Goal: Task Accomplishment & Management: Manage account settings

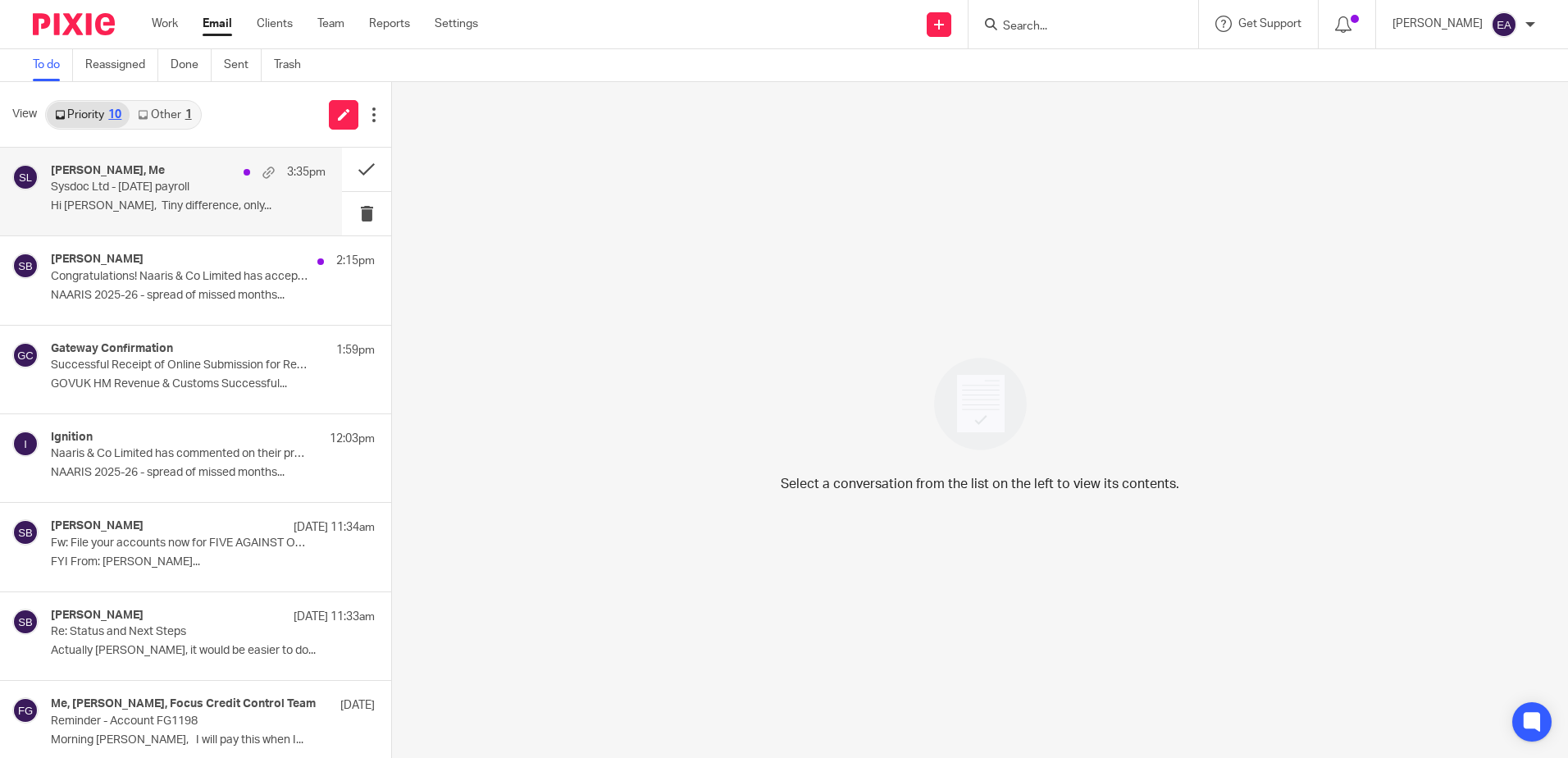
click at [156, 190] on p "Sysdoc Ltd - [DATE] payroll" at bounding box center [161, 187] width 220 height 14
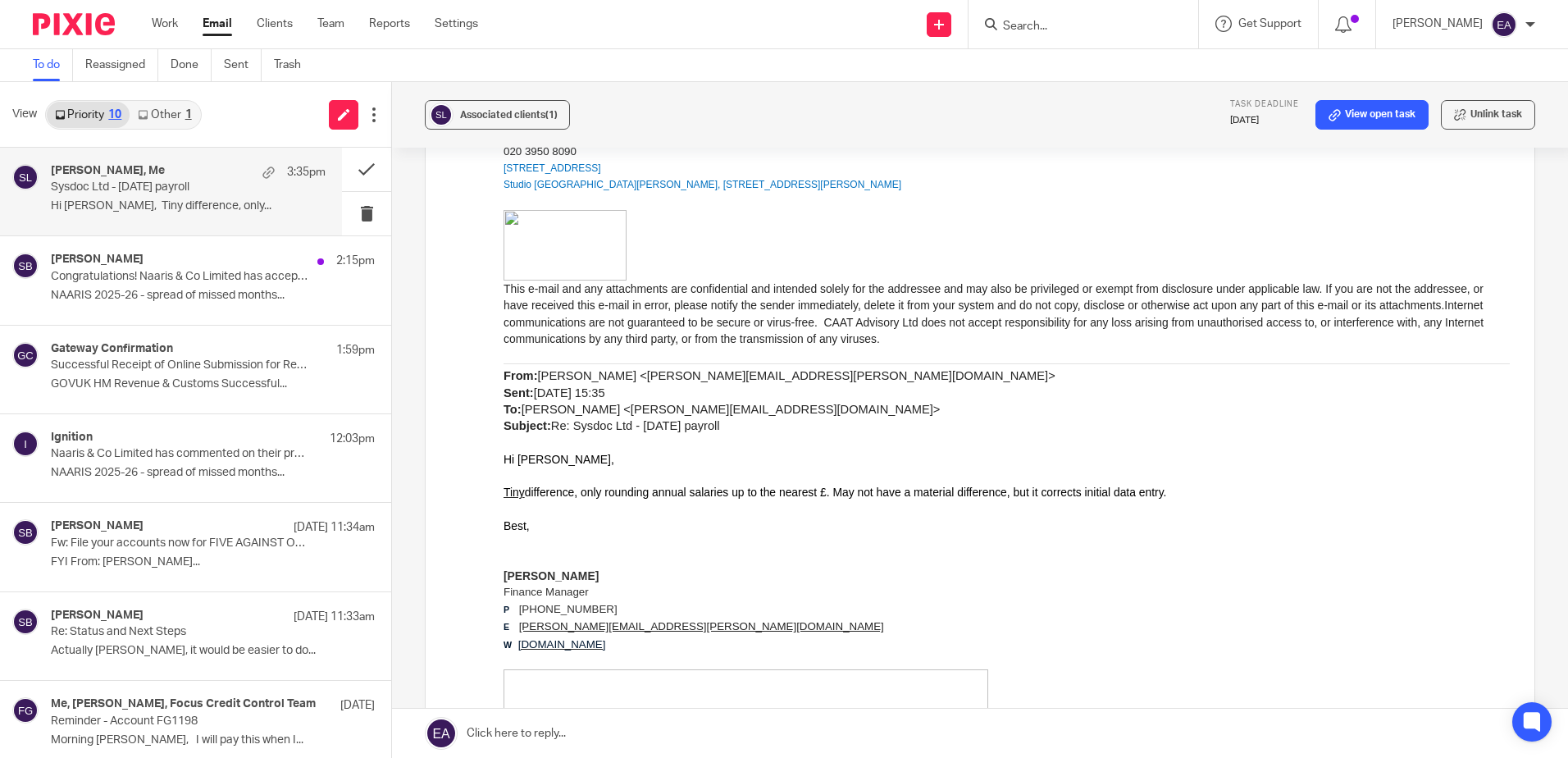
scroll to position [1312, 0]
click at [179, 303] on div "[PERSON_NAME] 2:15pm Congratulations! Naaris & Co Limited has accepted your pro…" at bounding box center [188, 280] width 274 height 55
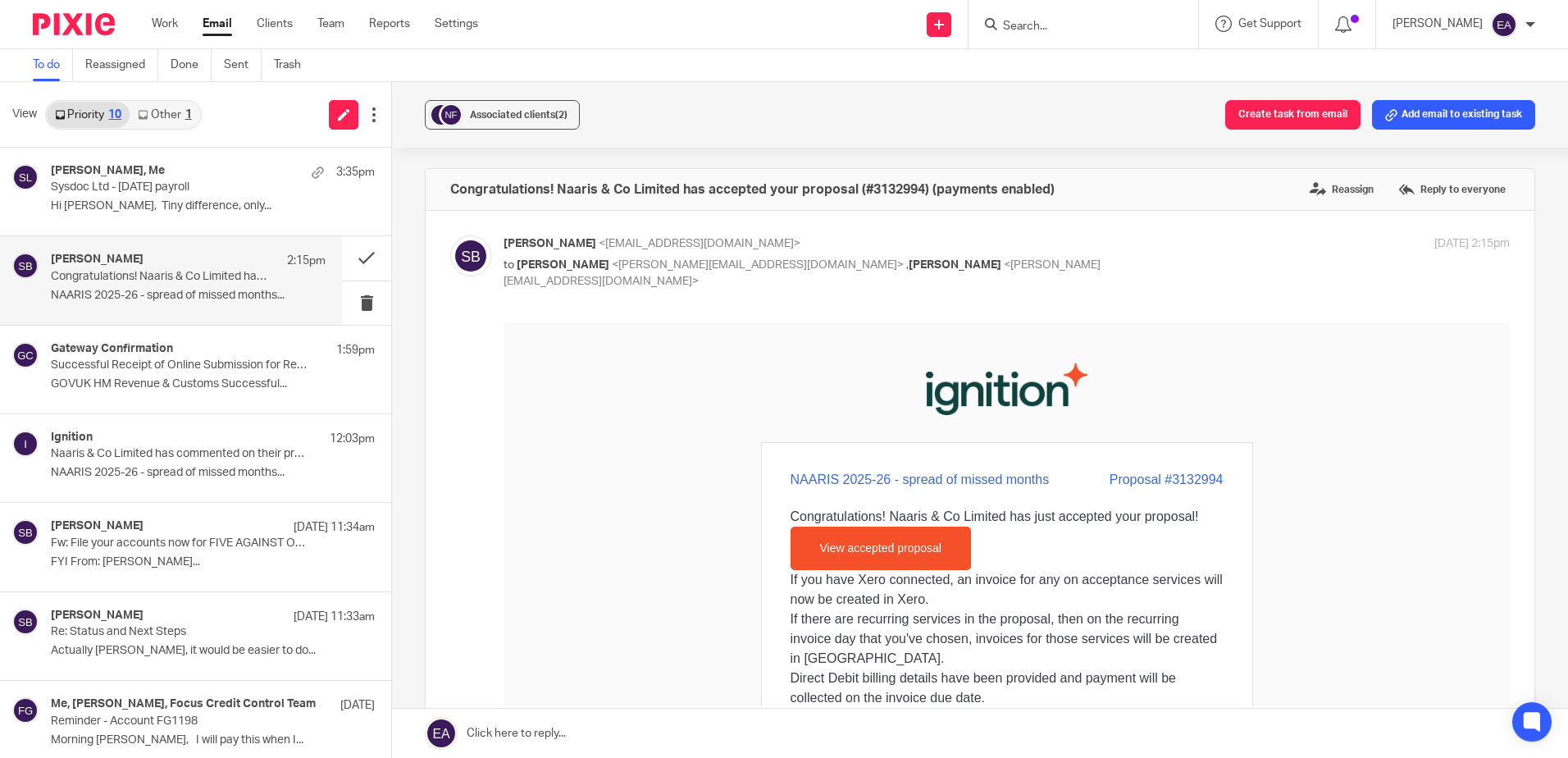
scroll to position [0, 0]
click at [921, 534] on link "View accepted proposal" at bounding box center [881, 547] width 151 height 31
click at [519, 113] on span "Associated clients (2)" at bounding box center [519, 115] width 98 height 10
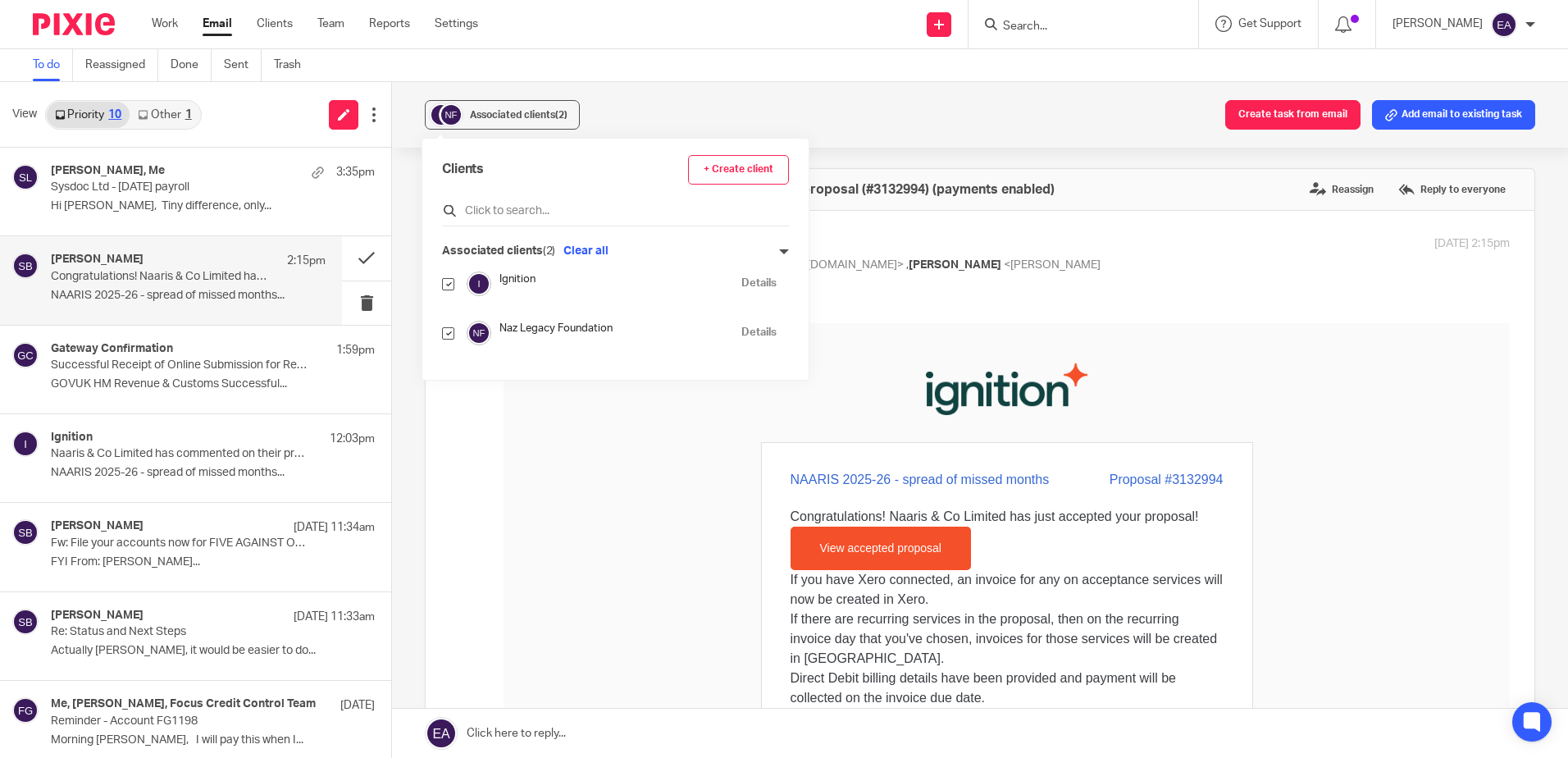
click at [514, 208] on input "text" at bounding box center [616, 211] width 347 height 17
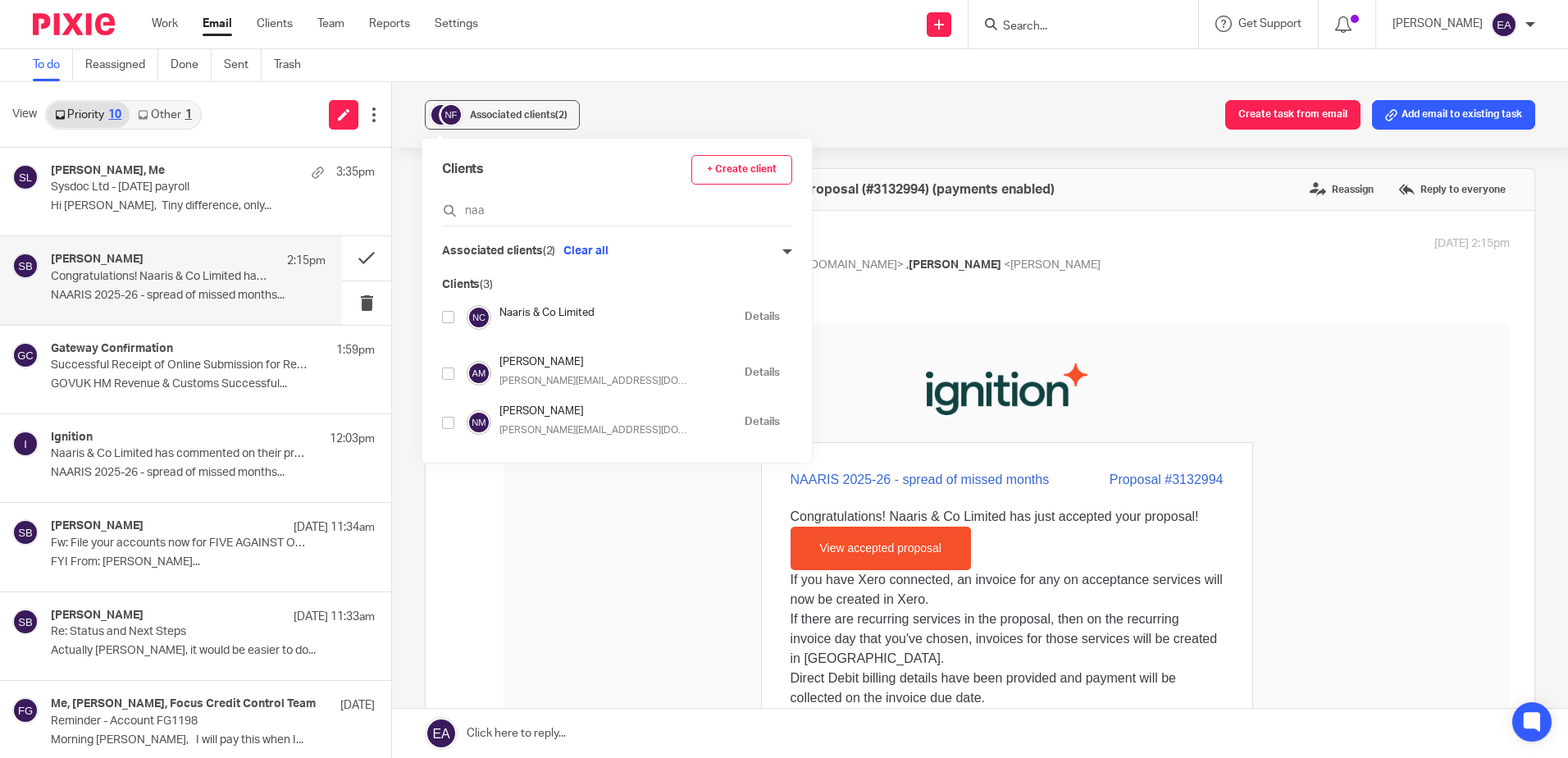
type input "naa"
click at [449, 316] on input "checkbox" at bounding box center [448, 316] width 12 height 12
checkbox input "true"
click at [821, 352] on td at bounding box center [1007, 381] width 492 height 119
click at [568, 533] on td "NAARIS 2025-26 - spread of missed months Proposal #3132994 Congratulations! Naa…" at bounding box center [1007, 549] width 1006 height 454
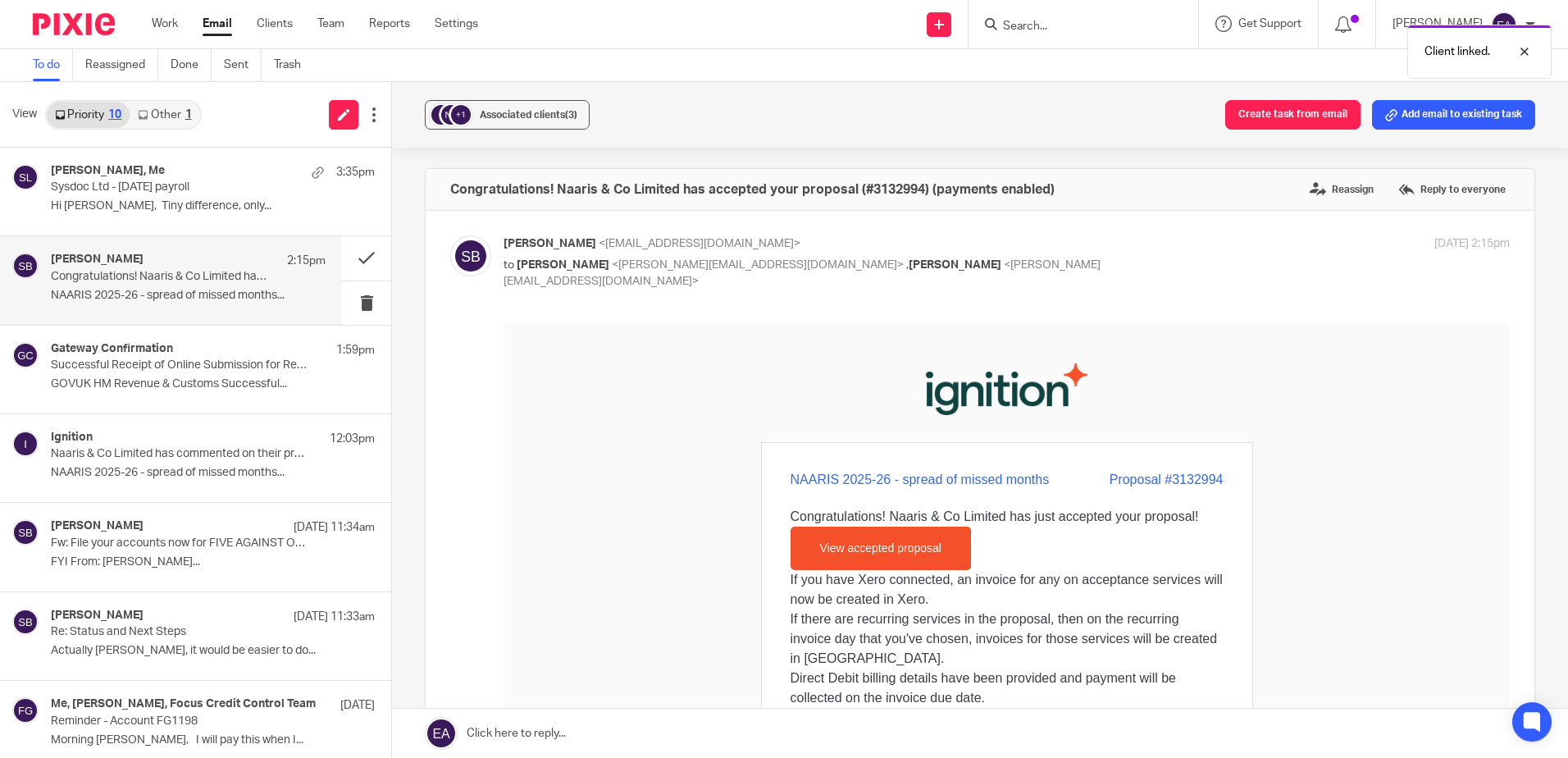
click at [720, 94] on div "+1 Associated clients (3) Create task from email Add email to existing task" at bounding box center [980, 115] width 1176 height 65
click at [537, 108] on div "Associated clients (3)" at bounding box center [528, 115] width 98 height 17
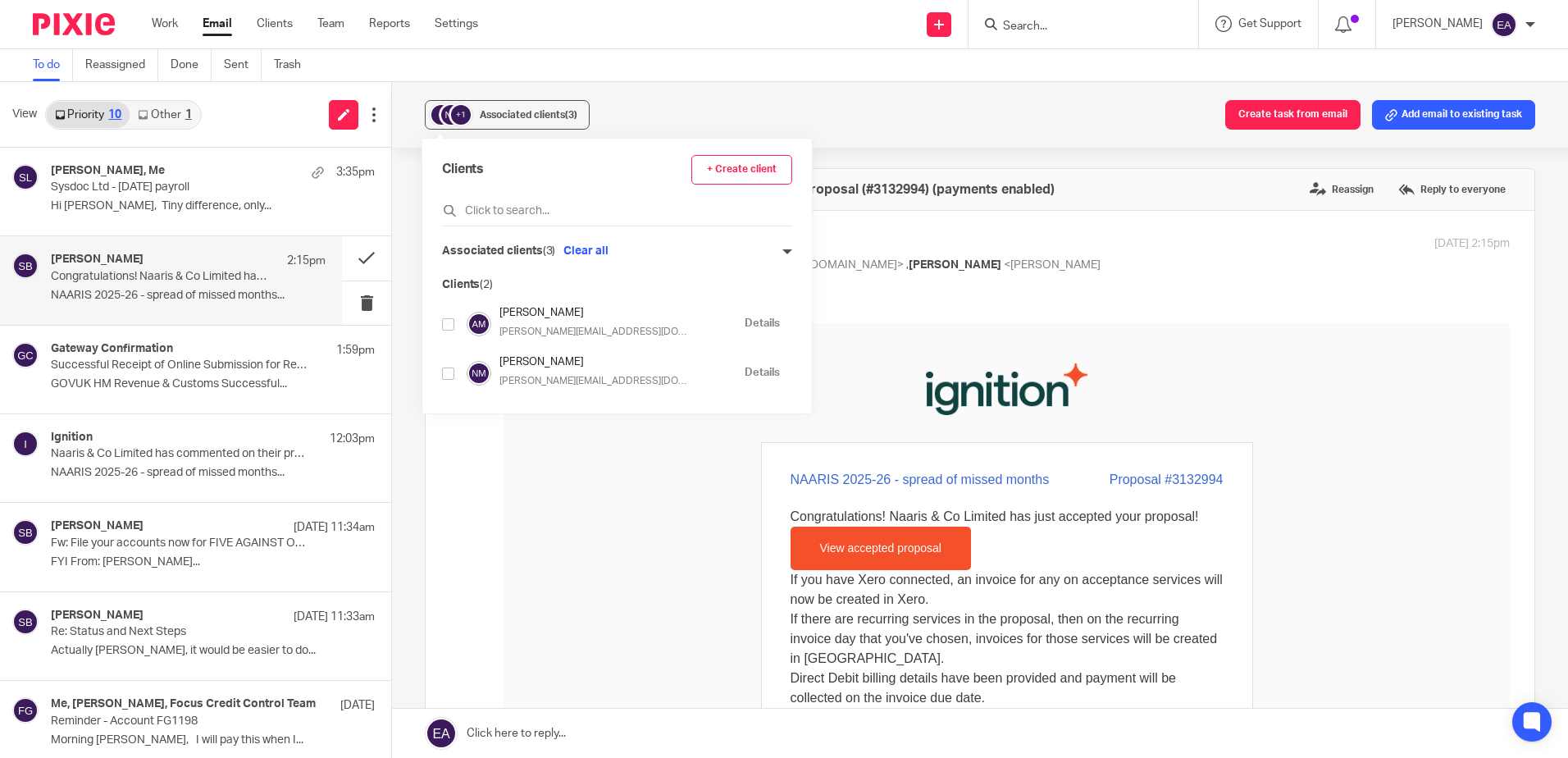
click at [749, 246] on div "Associated clients (3) Clear all" at bounding box center [617, 251] width 350 height 17
click at [782, 250] on icon at bounding box center [787, 252] width 10 height 10
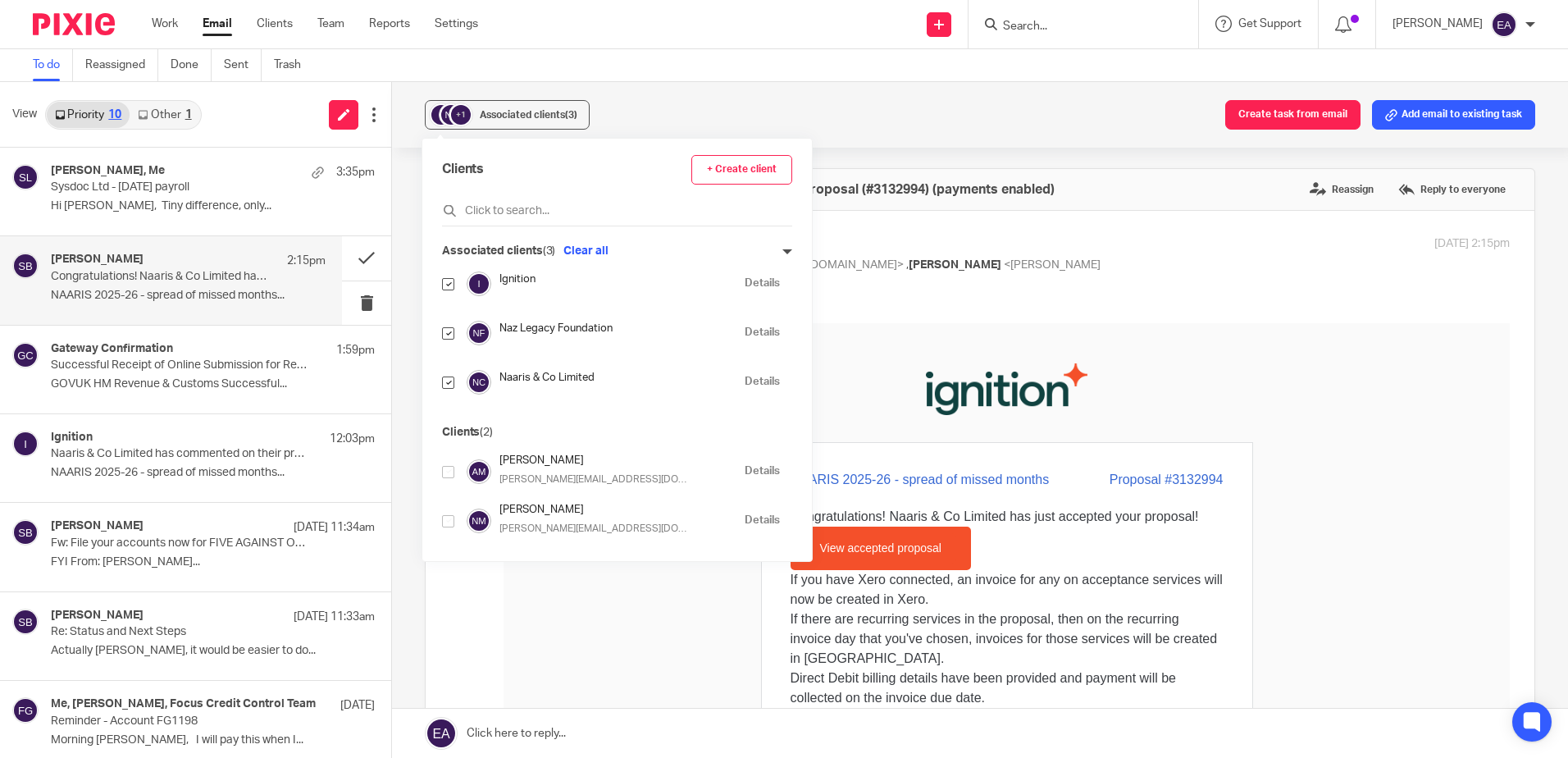
click at [745, 328] on link "Details" at bounding box center [763, 332] width 35 height 16
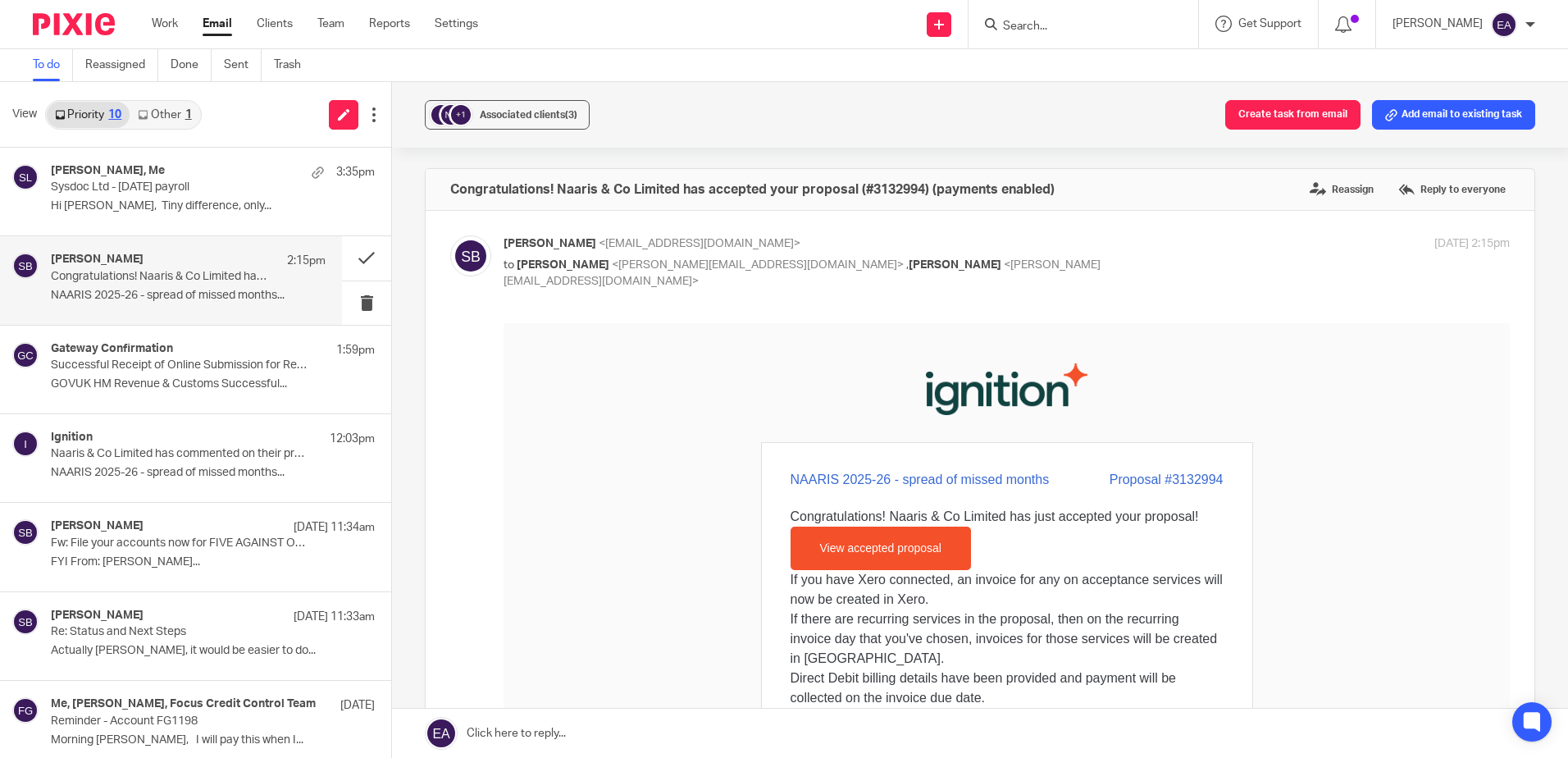
click at [1330, 290] on div "Steve Bradshaw <support@ignitionapp.com> to Steve Bradshaw <steve@caatadvisory.…" at bounding box center [979, 527] width 1059 height 585
click at [357, 256] on button at bounding box center [366, 258] width 49 height 44
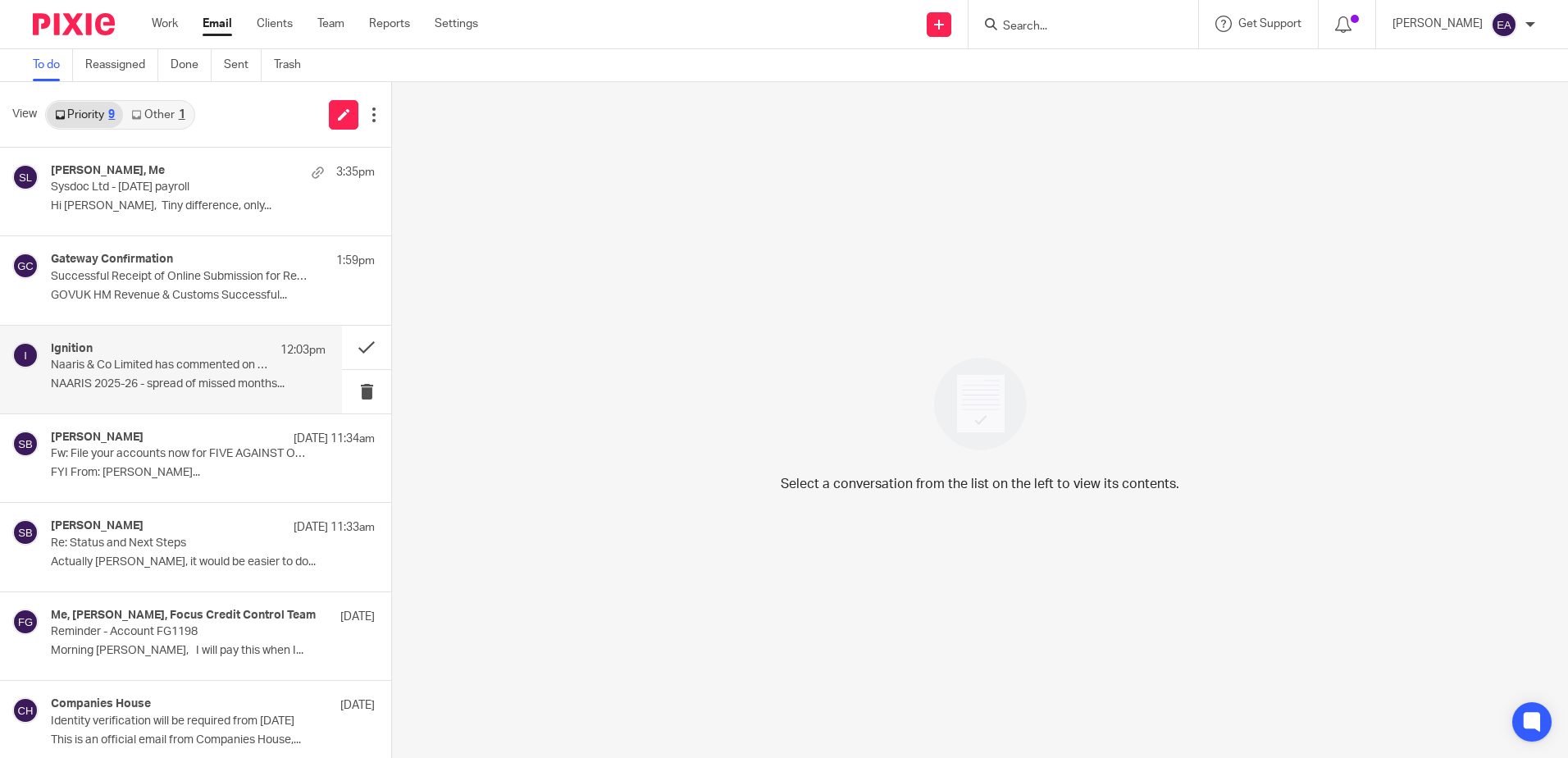
click at [215, 362] on p "Naaris & Co Limited has commented on their proposal (#3132994)" at bounding box center [161, 365] width 220 height 14
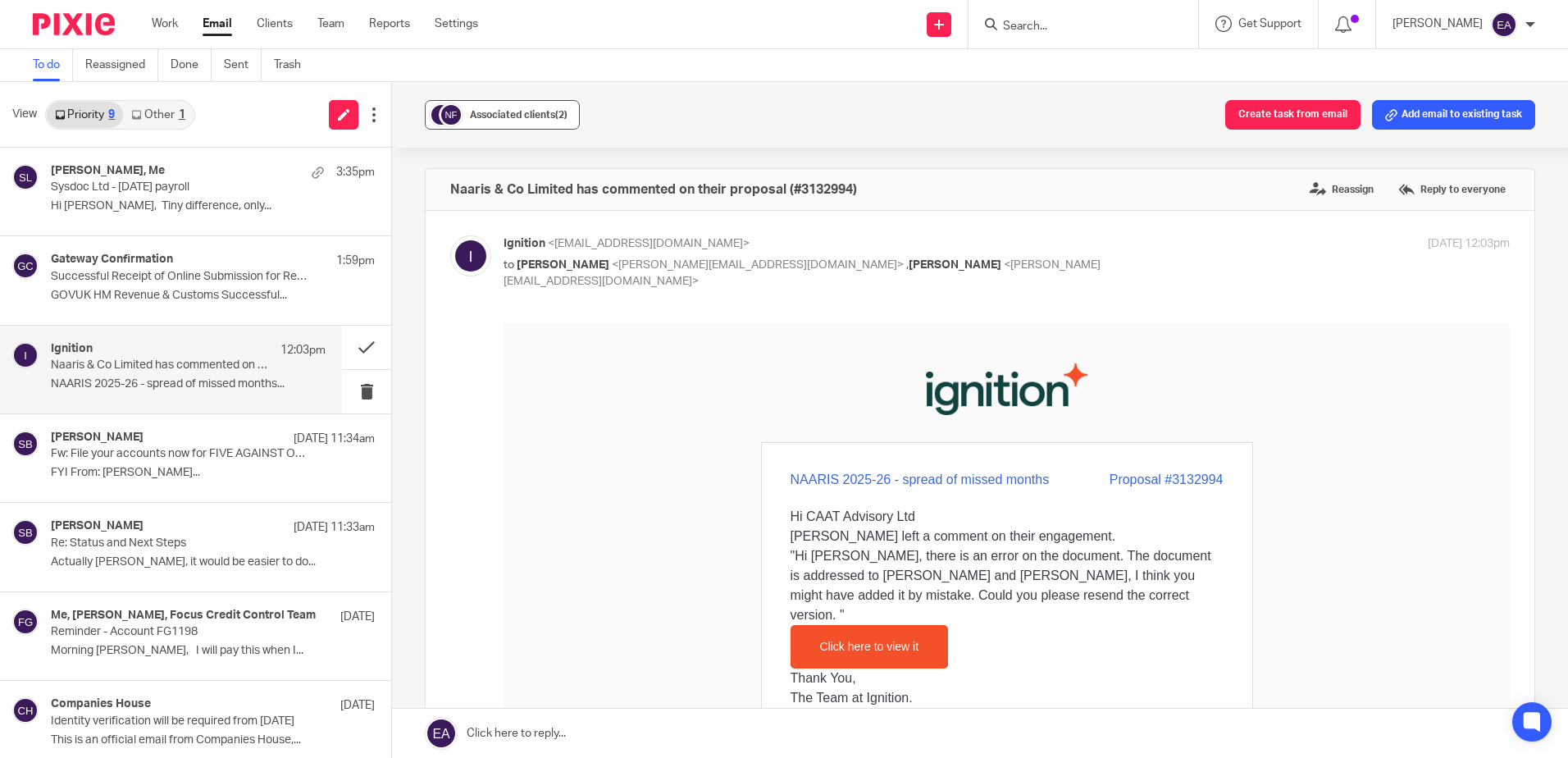
click at [486, 110] on span "Associated clients (2)" at bounding box center [519, 115] width 98 height 10
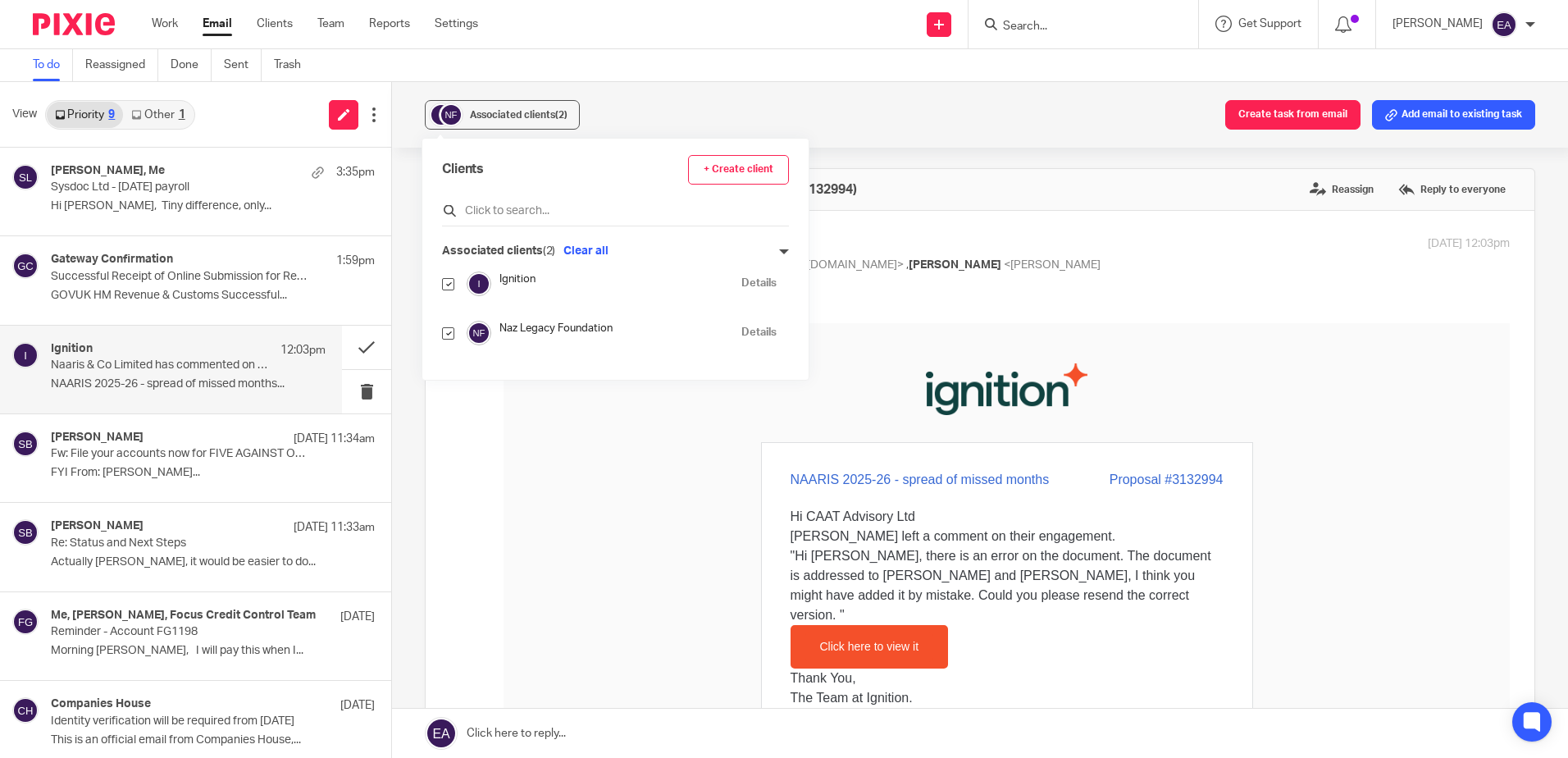
click at [518, 207] on input "text" at bounding box center [616, 211] width 347 height 17
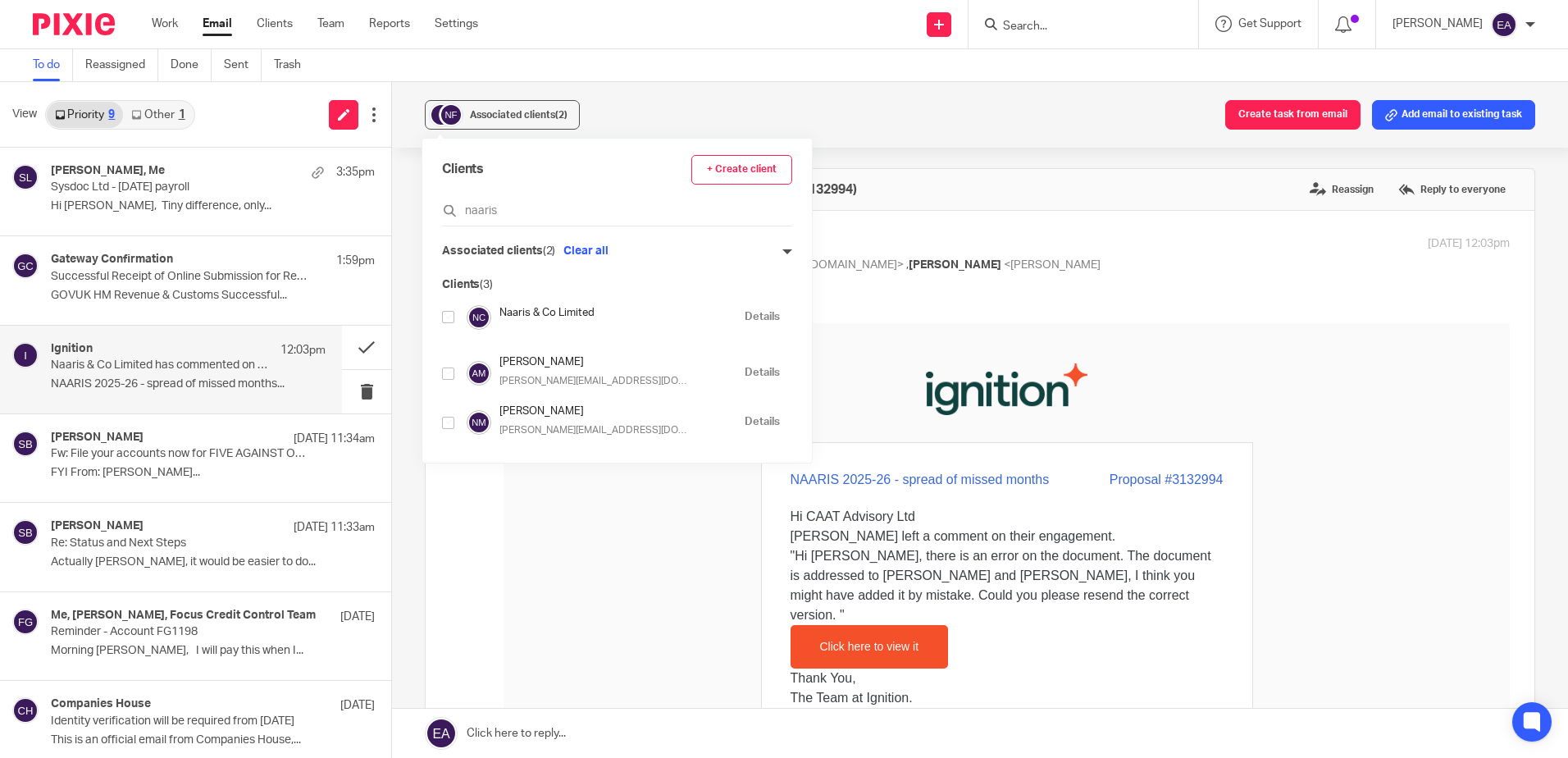
type input "naaris"
click at [448, 316] on input "checkbox" at bounding box center [448, 316] width 12 height 12
checkbox input "true"
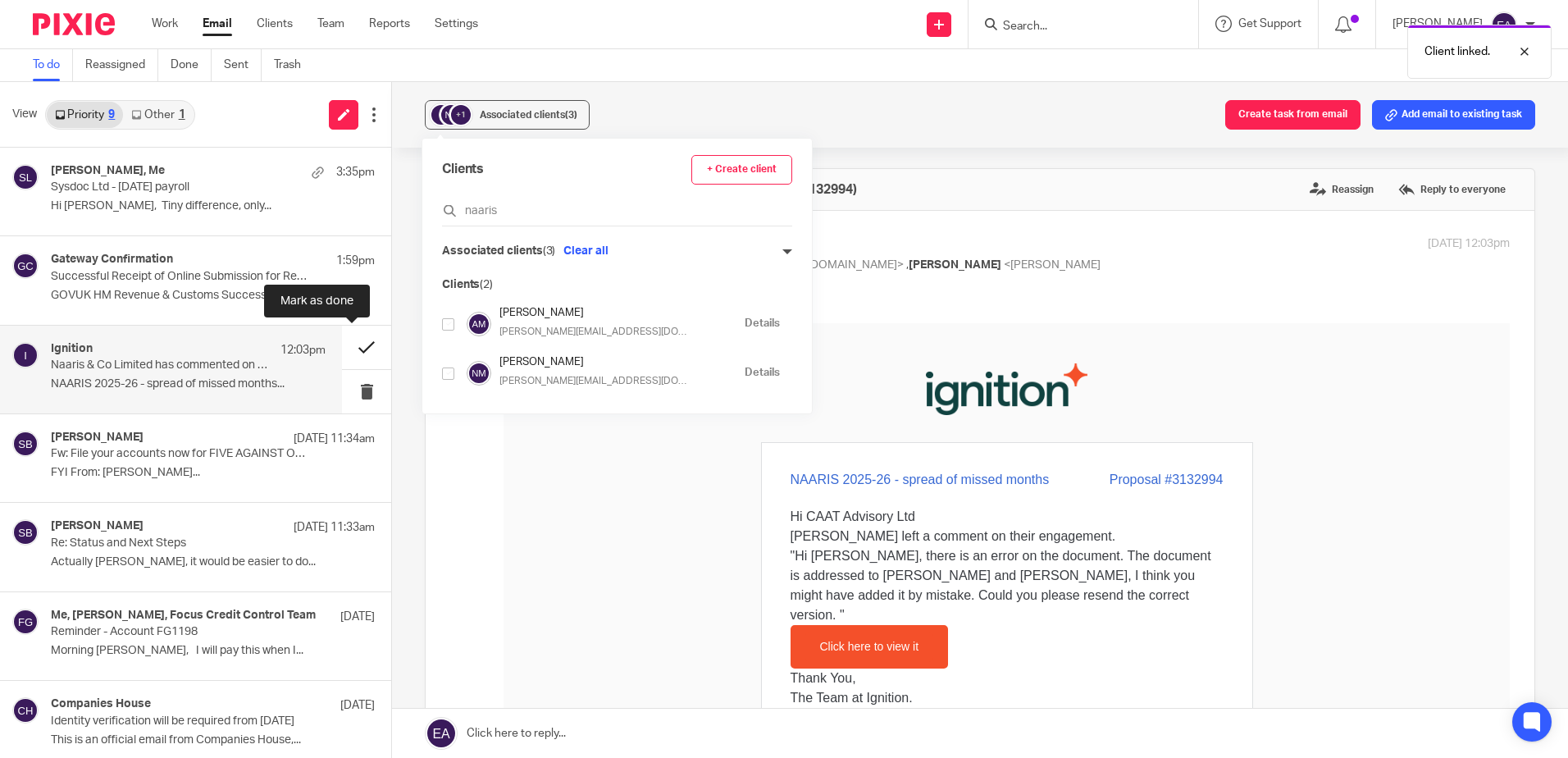
click at [350, 349] on button at bounding box center [366, 347] width 49 height 44
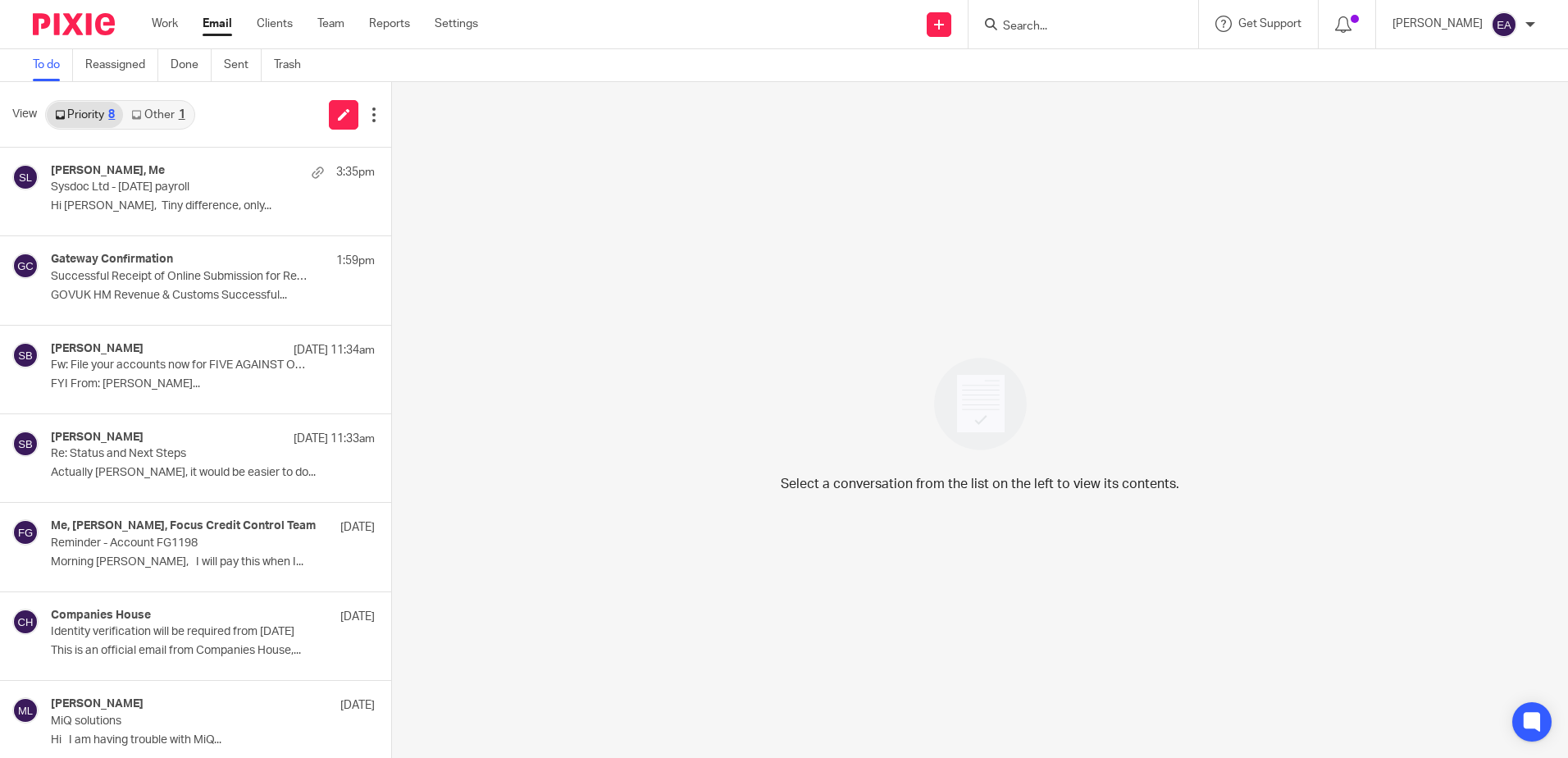
click at [156, 112] on link "Other 1" at bounding box center [158, 115] width 70 height 26
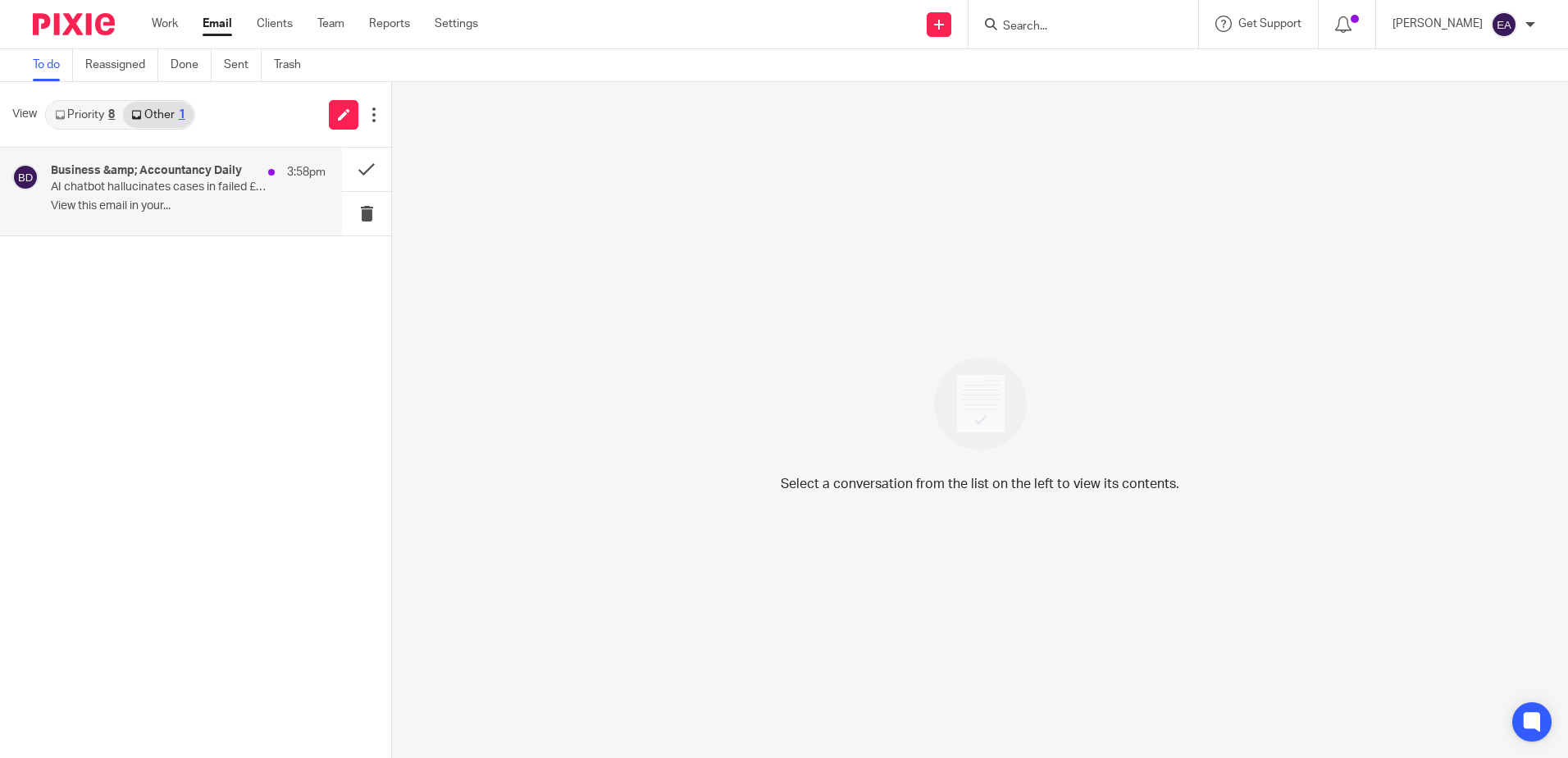
click at [139, 186] on p "AI chatbot hallucinates cases in failed £13k appeal | Chancellor eyes up proper…" at bounding box center [161, 187] width 220 height 14
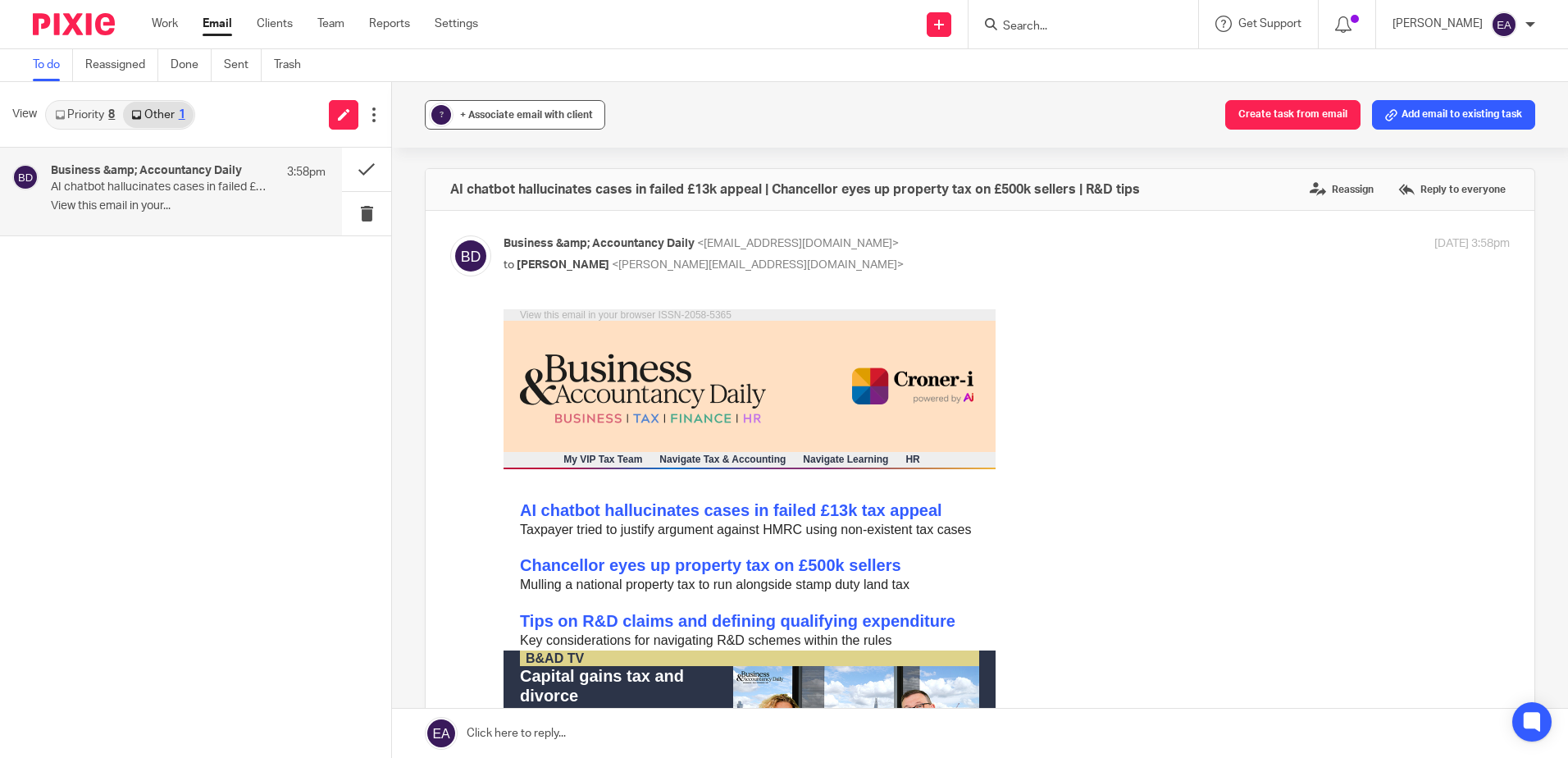
click at [504, 108] on div "+ Associate email with client" at bounding box center [526, 115] width 133 height 17
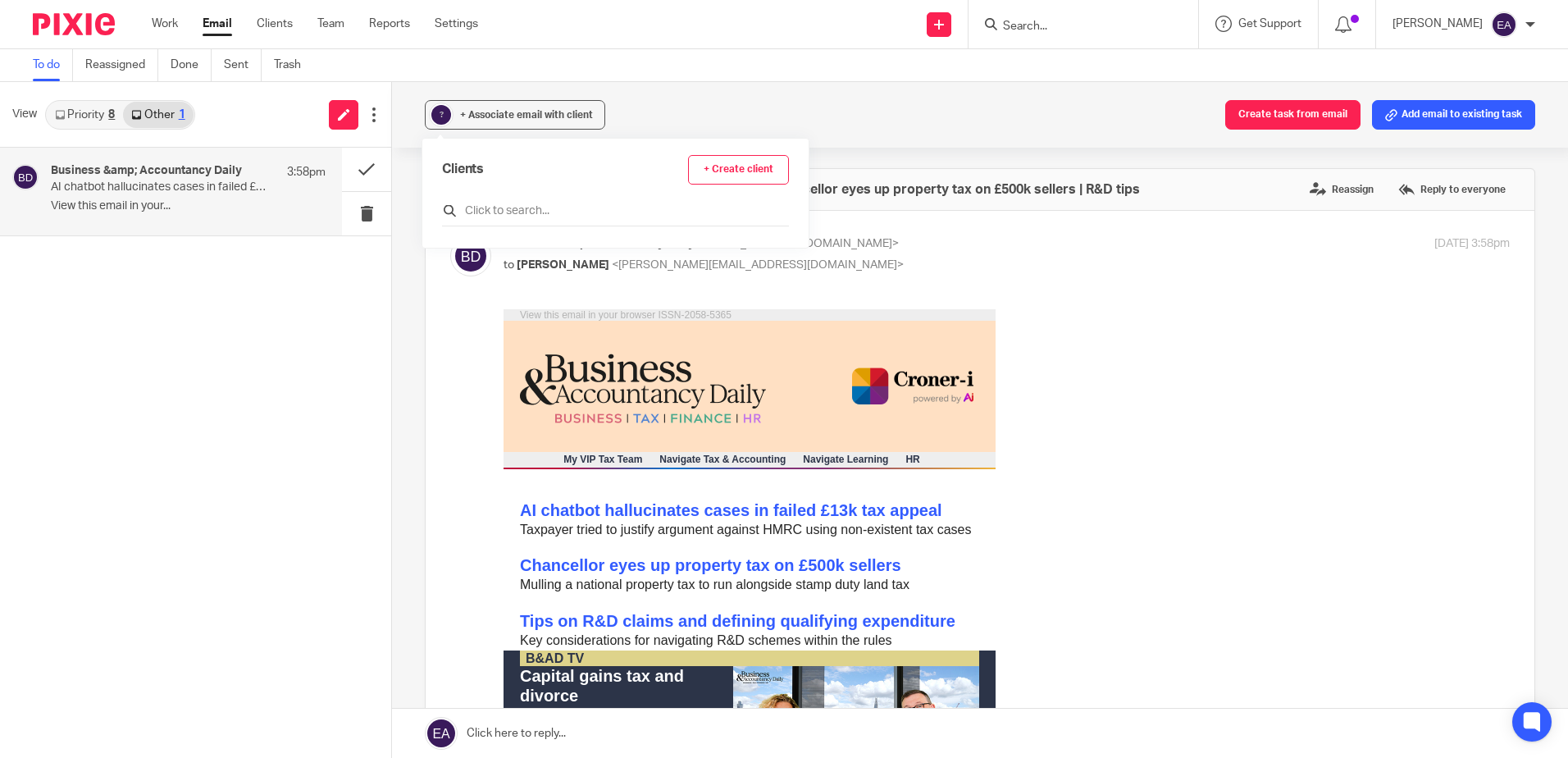
click at [490, 207] on input "text" at bounding box center [616, 211] width 347 height 17
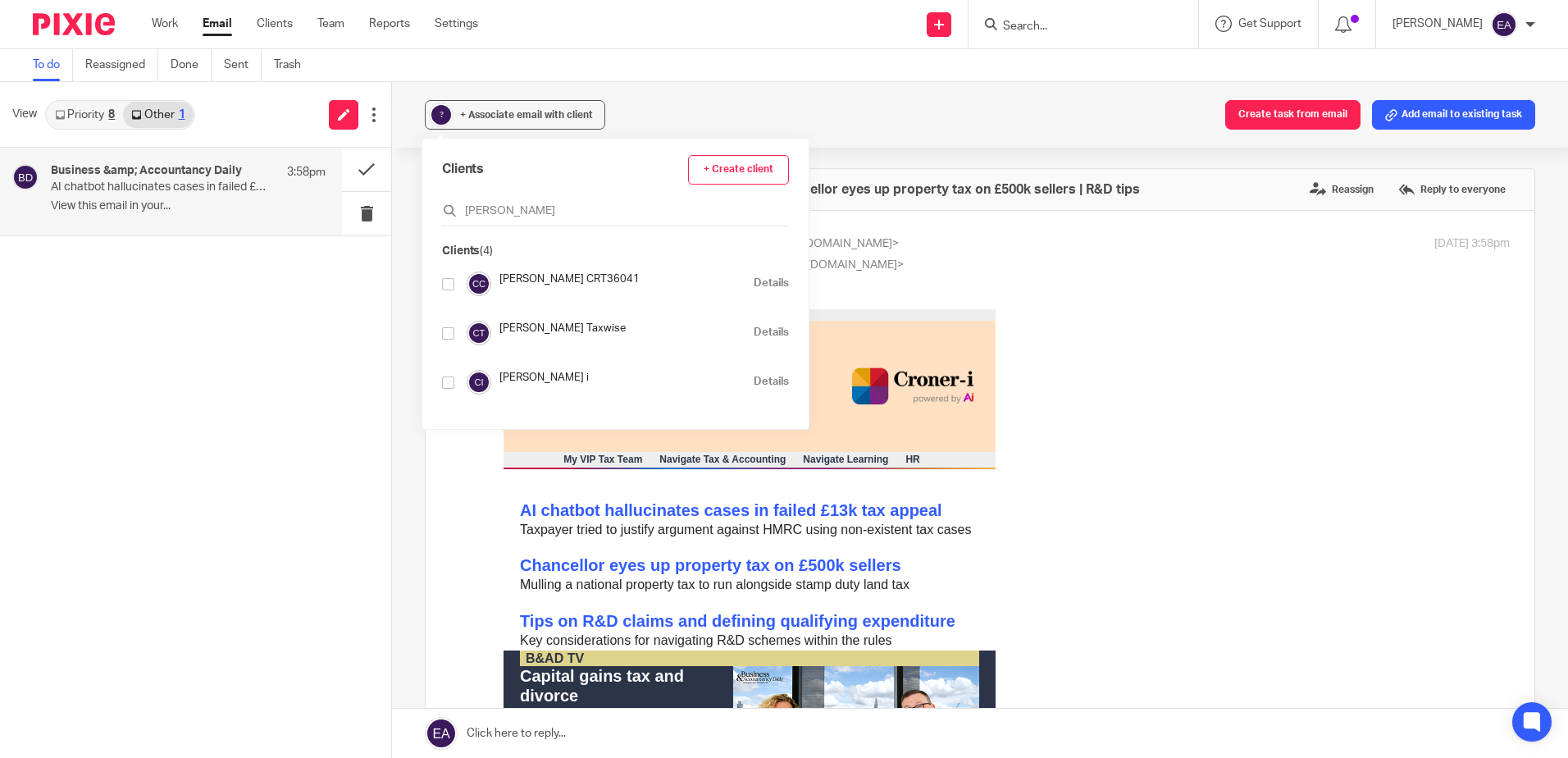
type input "croner"
click at [445, 384] on input "checkbox" at bounding box center [448, 382] width 12 height 12
checkbox input "true"
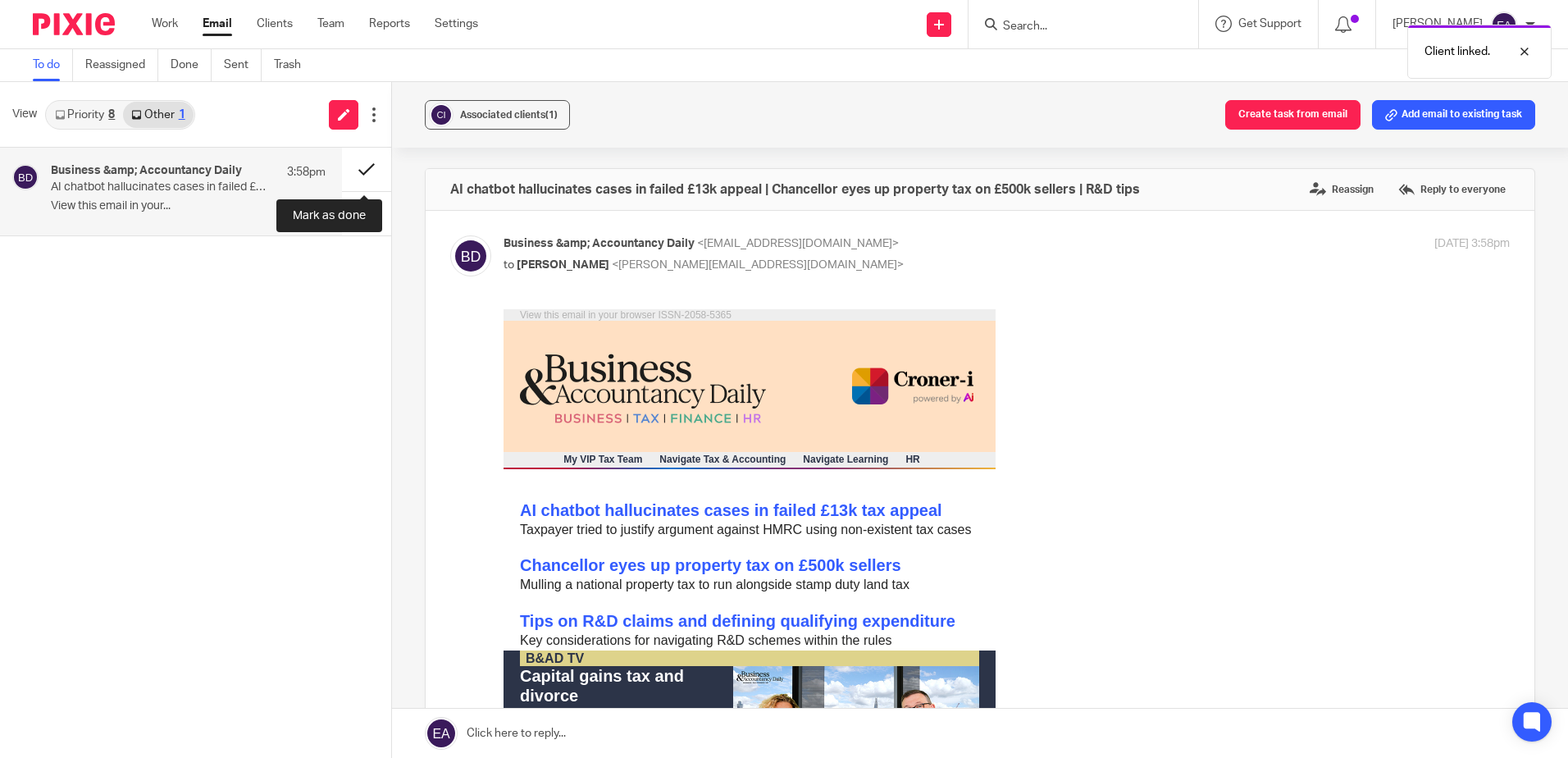
click at [369, 161] on button at bounding box center [366, 169] width 49 height 44
